Goal: Find specific page/section: Find specific page/section

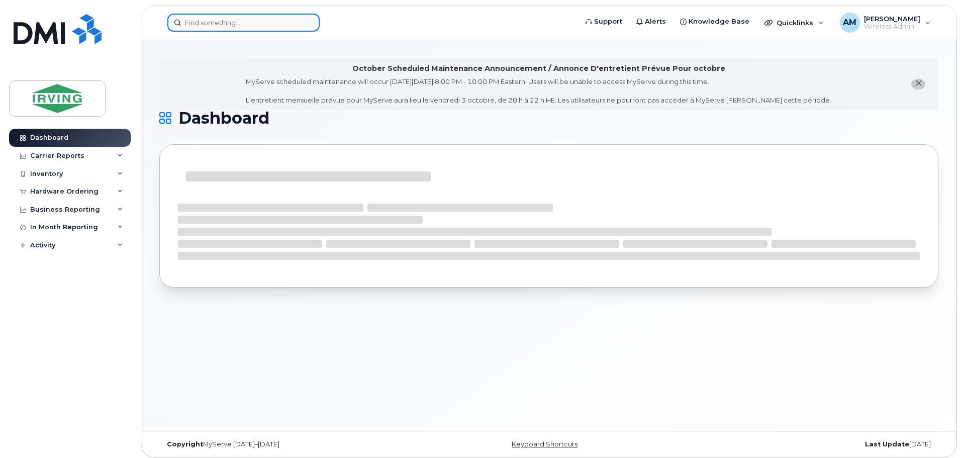
click at [237, 24] on input at bounding box center [243, 23] width 152 height 18
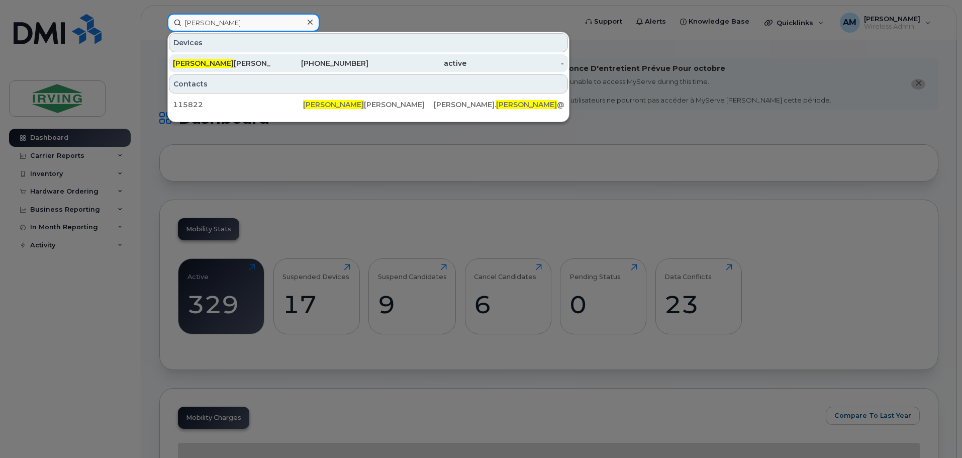
type input "[PERSON_NAME]"
click at [205, 65] on div "[PERSON_NAME]" at bounding box center [222, 63] width 98 height 10
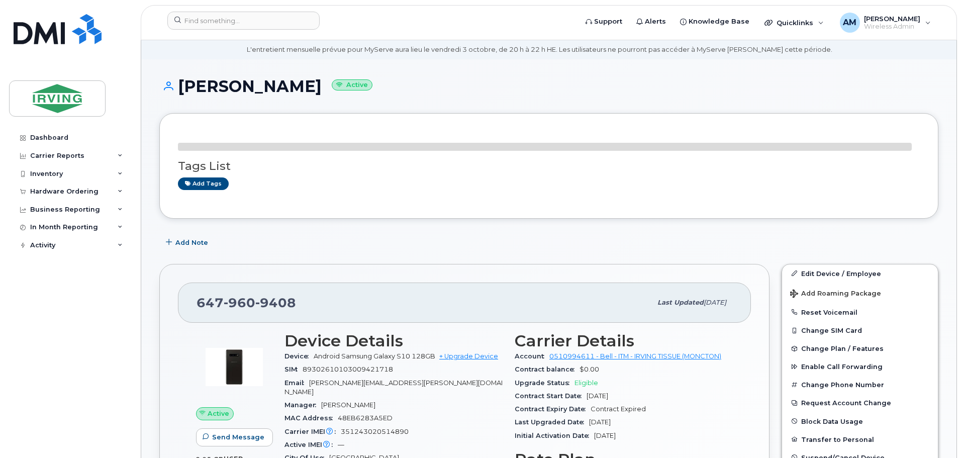
scroll to position [50, 0]
